Goal: Navigation & Orientation: Understand site structure

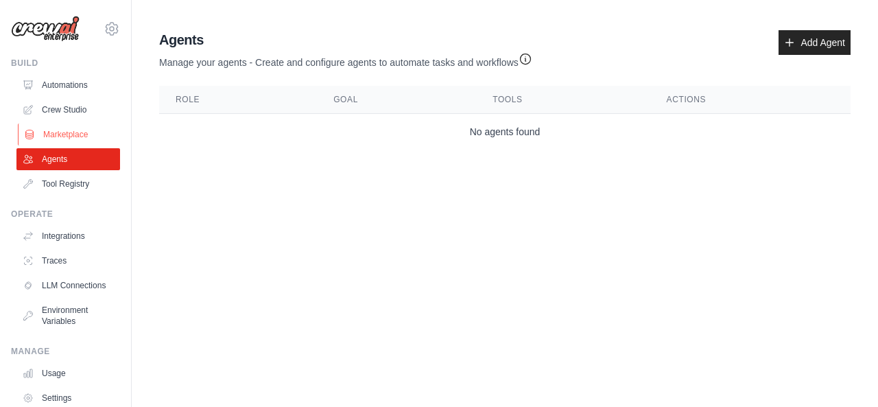
click at [46, 127] on link "Marketplace" at bounding box center [70, 134] width 104 height 22
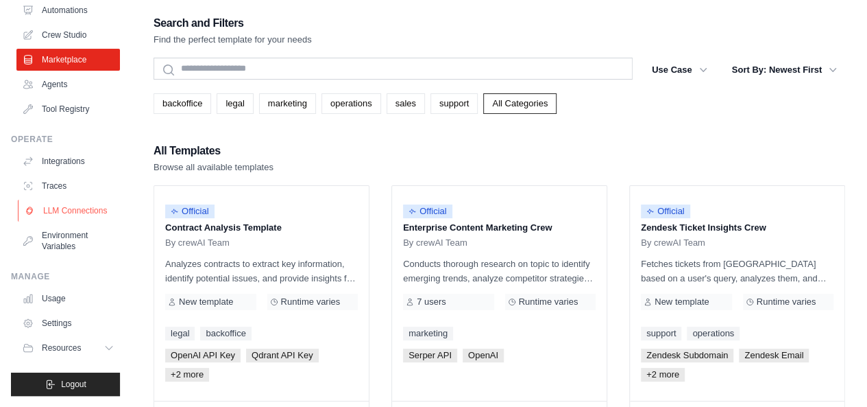
scroll to position [85, 0]
click at [62, 239] on link "Environment Variables" at bounding box center [70, 240] width 104 height 33
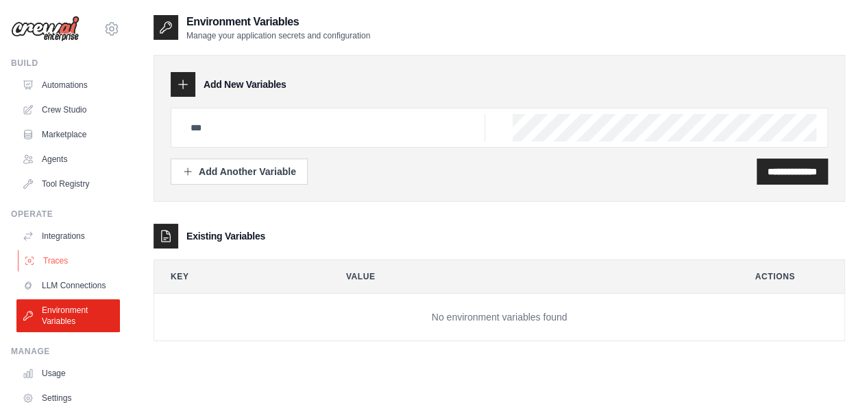
click at [51, 260] on link "Traces" at bounding box center [70, 261] width 104 height 22
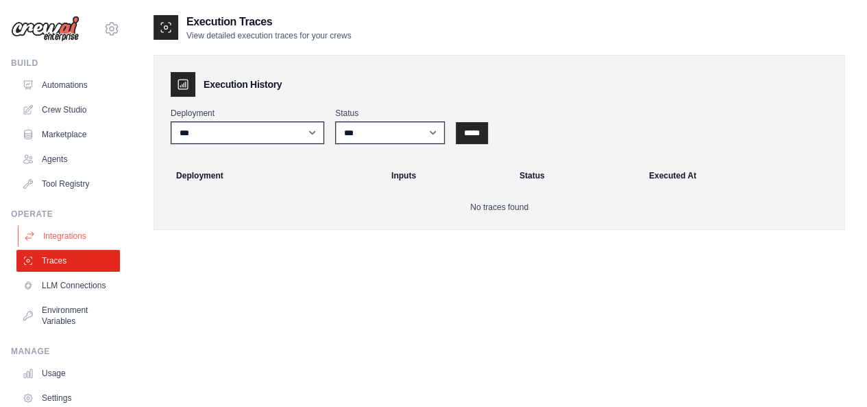
click at [62, 233] on link "Integrations" at bounding box center [70, 236] width 104 height 22
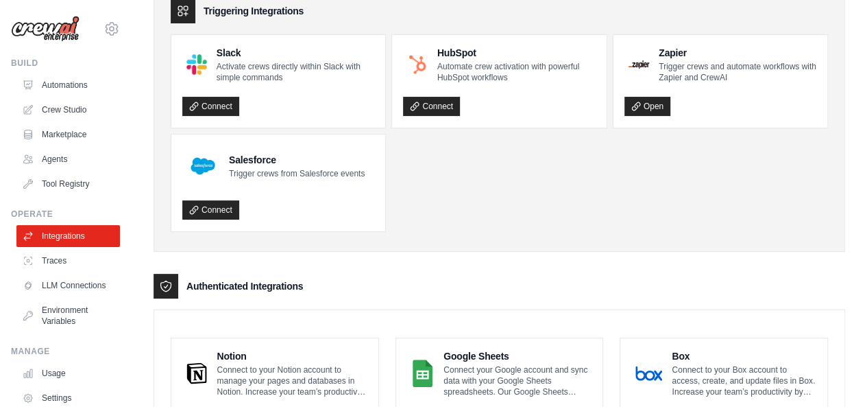
scroll to position [73, 0]
